Goal: Find specific page/section: Find specific page/section

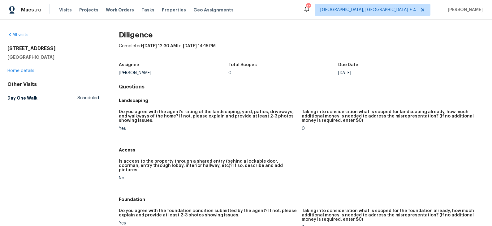
drag, startPoint x: 65, startPoint y: 46, endPoint x: 8, endPoint y: 47, distance: 56.9
click at [8, 47] on h2 "31637 N Mesquite Way" at bounding box center [53, 48] width 92 height 6
copy h2 "31637 N Mesquite Way"
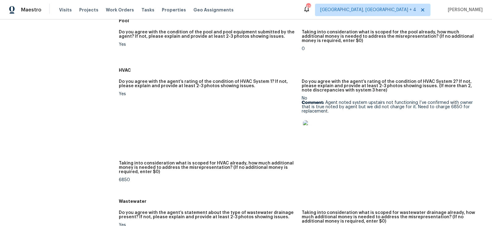
scroll to position [326, 0]
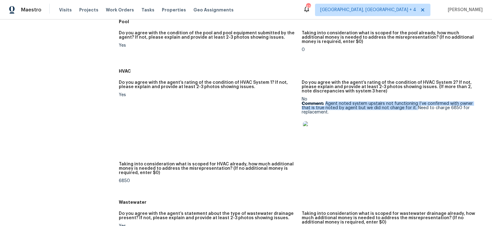
drag, startPoint x: 404, startPoint y: 104, endPoint x: 326, endPoint y: 100, distance: 78.3
click at [326, 101] on p "Comment: Agent noted system upstairs not functioning I’ve confirmed with owner …" at bounding box center [390, 107] width 178 height 13
copy p "Agent noted system upstairs not functioning I’ve confirmed with owner that is t…"
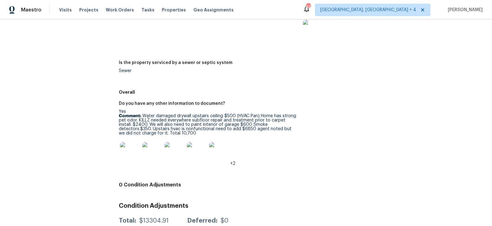
scroll to position [898, 0]
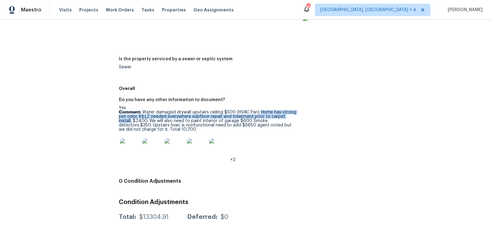
drag, startPoint x: 260, startPoint y: 108, endPoint x: 296, endPoint y: 111, distance: 35.7
click at [296, 111] on p "Comment: Water damaged drywall upstairs ceiling $500 (HVAC Pan) Home has strong…" at bounding box center [208, 121] width 178 height 22
copy p "Home has strong pet odor. KILLZ needed everywhere subfloor repair and treatment…"
